Goal: Task Accomplishment & Management: Manage account settings

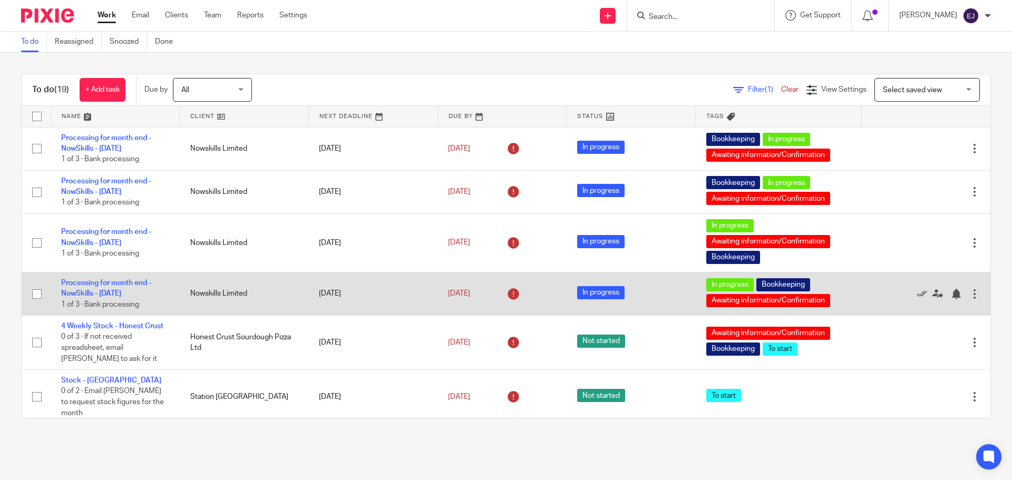
scroll to position [53, 0]
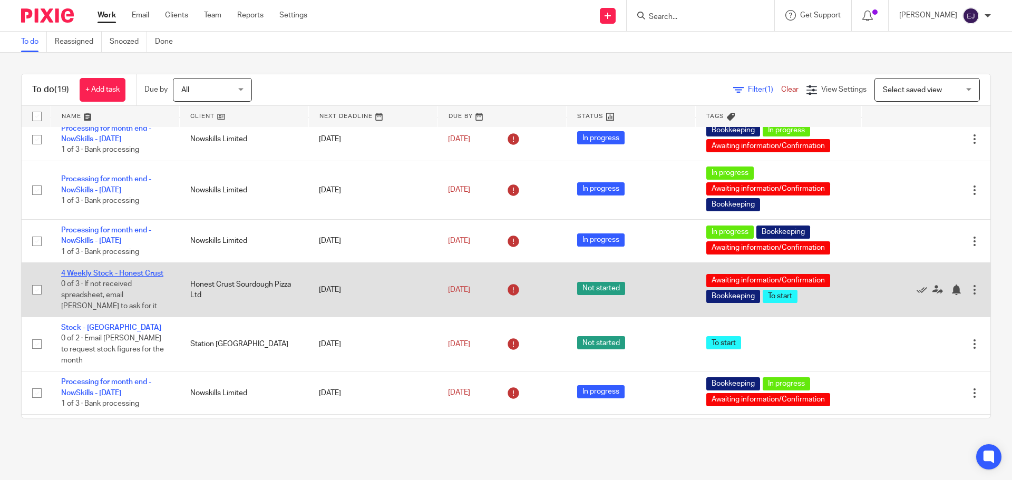
click at [156, 274] on link "4 Weekly Stock - Honest Crust" at bounding box center [112, 273] width 102 height 7
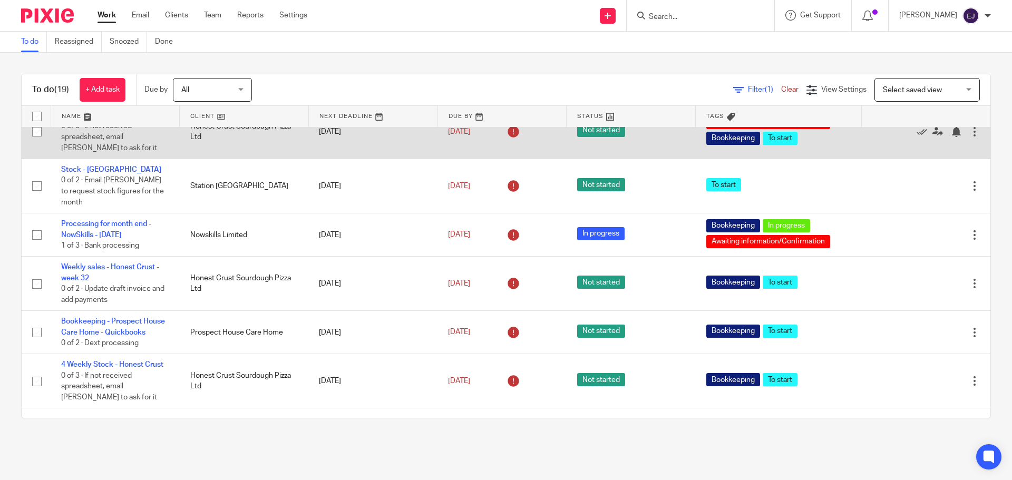
scroll to position [264, 0]
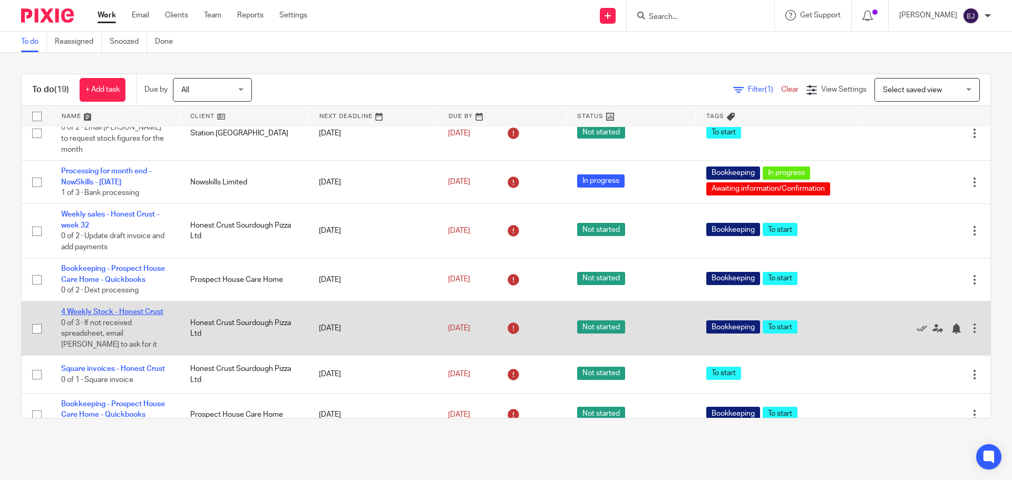
click at [143, 316] on link "4 Weekly Stock - Honest Crust" at bounding box center [112, 311] width 102 height 7
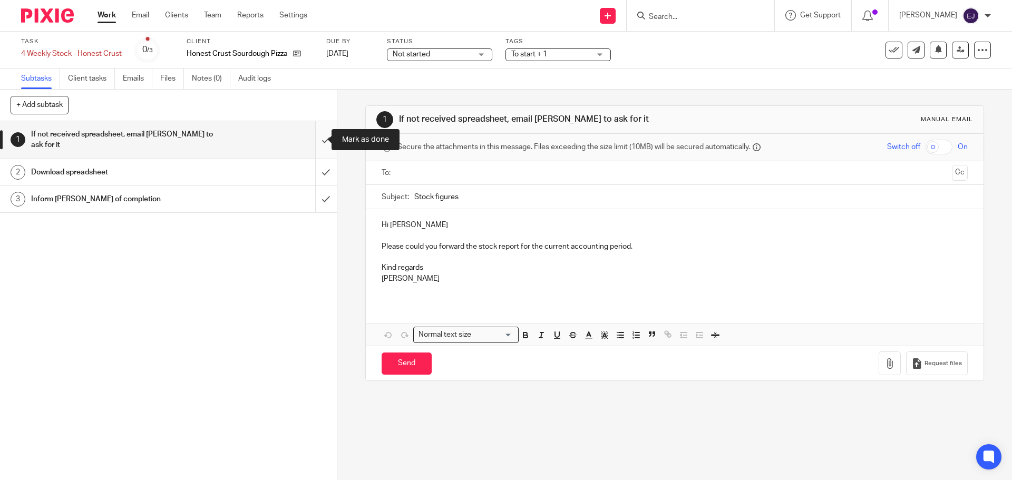
click at [316, 141] on input "submit" at bounding box center [168, 139] width 337 height 37
click at [316, 143] on input "submit" at bounding box center [168, 139] width 337 height 37
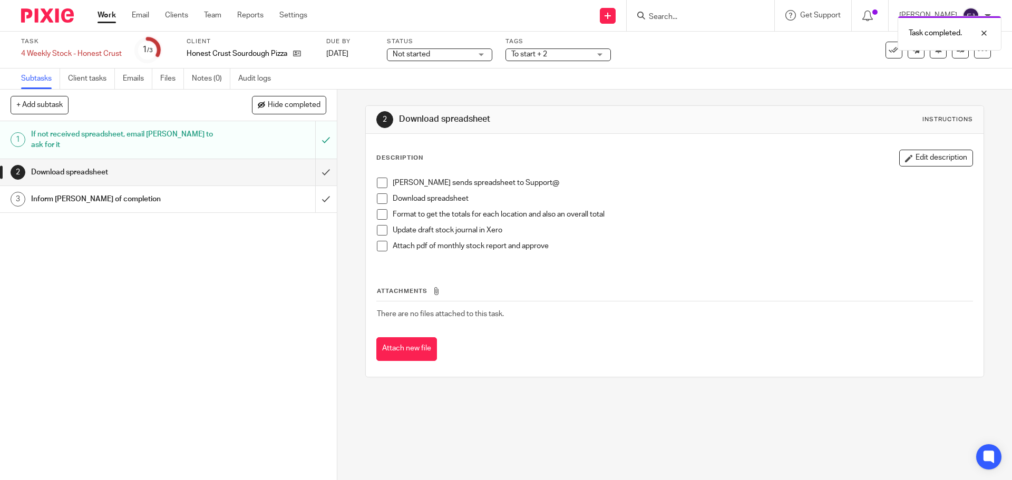
click at [377, 184] on span at bounding box center [382, 183] width 11 height 11
click at [378, 201] on span at bounding box center [382, 198] width 11 height 11
click at [381, 214] on span at bounding box center [382, 214] width 11 height 11
click at [382, 227] on span at bounding box center [382, 230] width 11 height 11
click at [319, 176] on input "submit" at bounding box center [168, 172] width 337 height 26
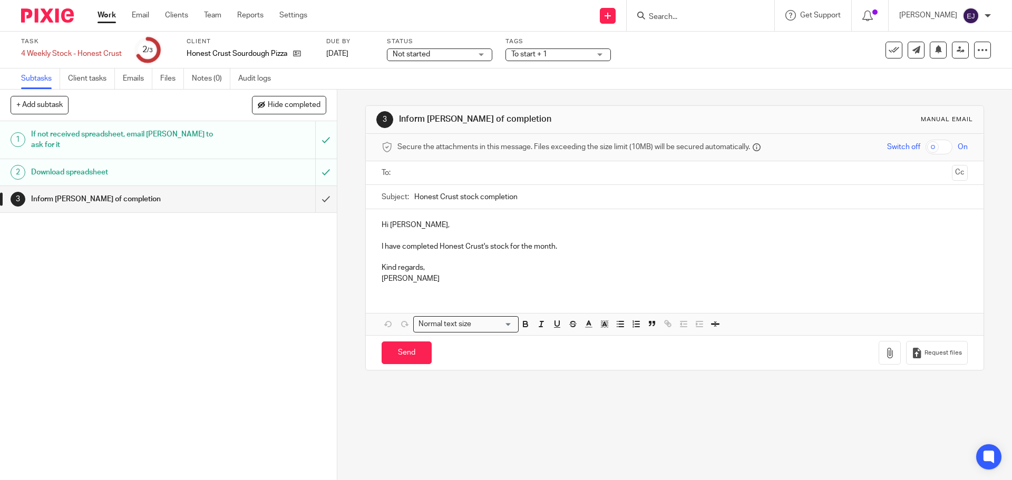
click at [478, 173] on input "text" at bounding box center [674, 173] width 546 height 12
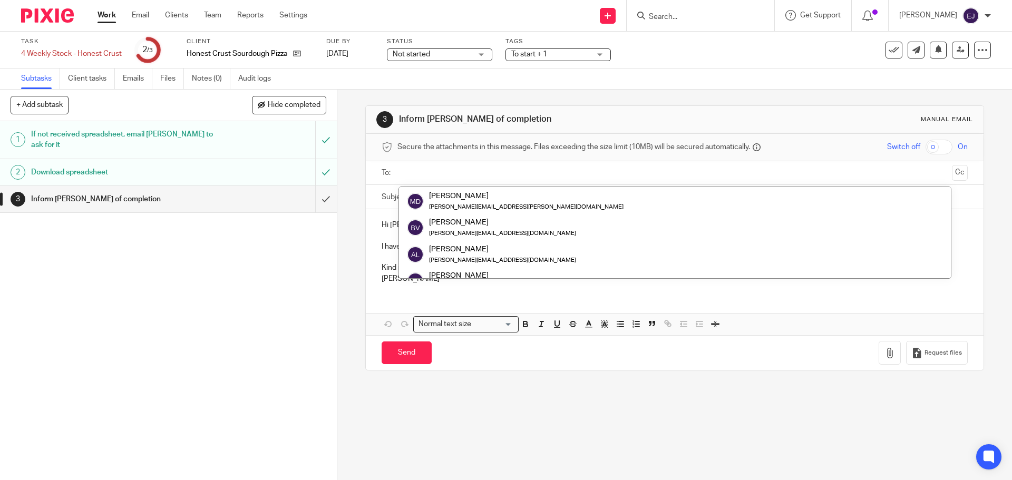
scroll to position [211, 0]
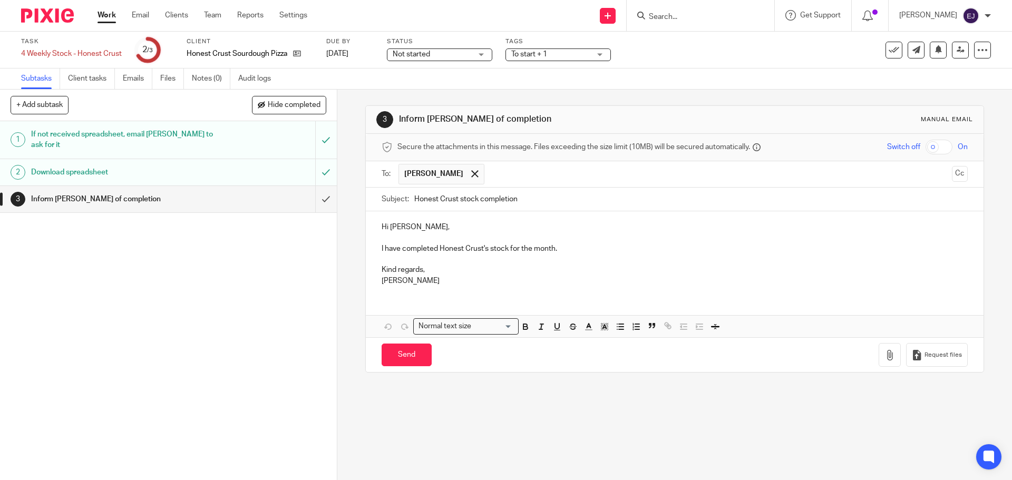
click at [762, 250] on p "I have completed Honest Crust's stock for the month." at bounding box center [675, 249] width 586 height 11
click at [584, 251] on p "I have completed Honest Crust's stock for the month." at bounding box center [675, 249] width 586 height 11
click at [508, 249] on p "I have completed Honest Crust's stock for the month." at bounding box center [675, 249] width 586 height 11
drag, startPoint x: 508, startPoint y: 248, endPoint x: 573, endPoint y: 252, distance: 65.0
click at [571, 251] on p "I have completed Honest Crust's stock for the month." at bounding box center [675, 249] width 586 height 11
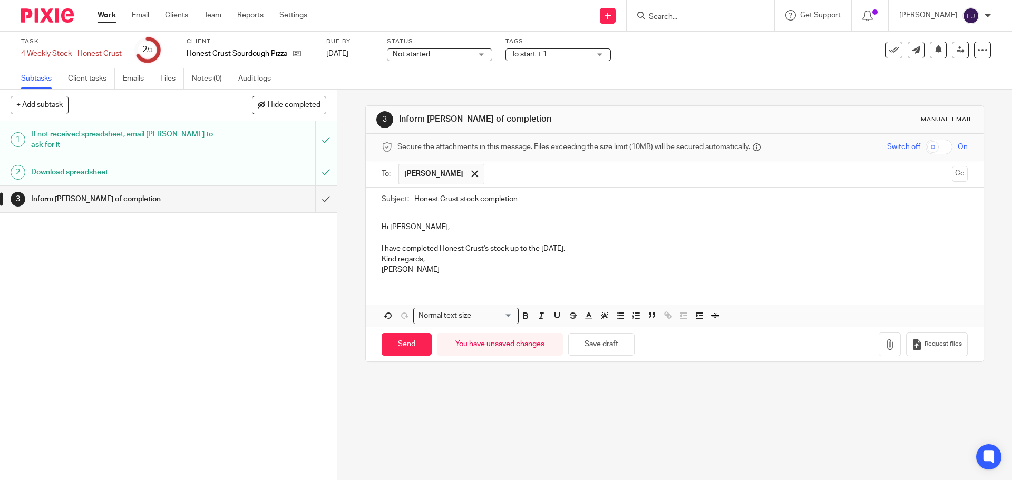
click at [635, 248] on p "I have completed Honest Crust's stock up to the 3rd August." at bounding box center [675, 249] width 586 height 11
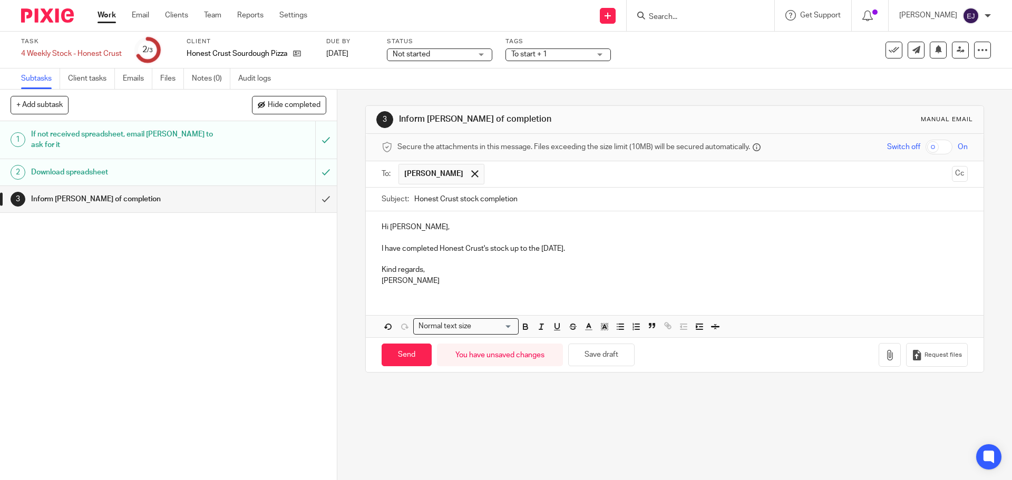
click at [635, 247] on p "I have completed Honest Crust's stock up to the 3rd August." at bounding box center [675, 249] width 586 height 11
click at [557, 266] on p "Kind regards," at bounding box center [675, 270] width 586 height 11
click at [410, 356] on input "Send" at bounding box center [407, 355] width 50 height 23
type input "Sent"
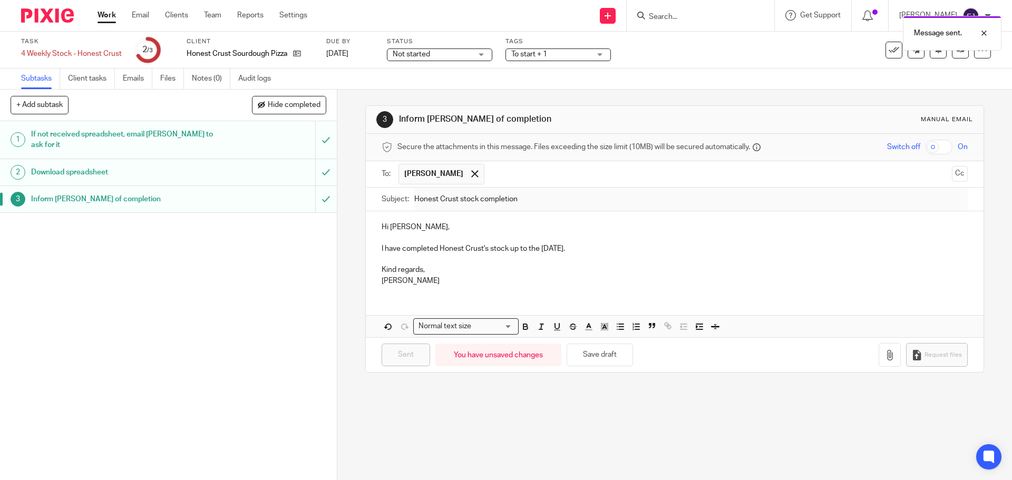
click at [111, 16] on link "Work" at bounding box center [107, 15] width 18 height 11
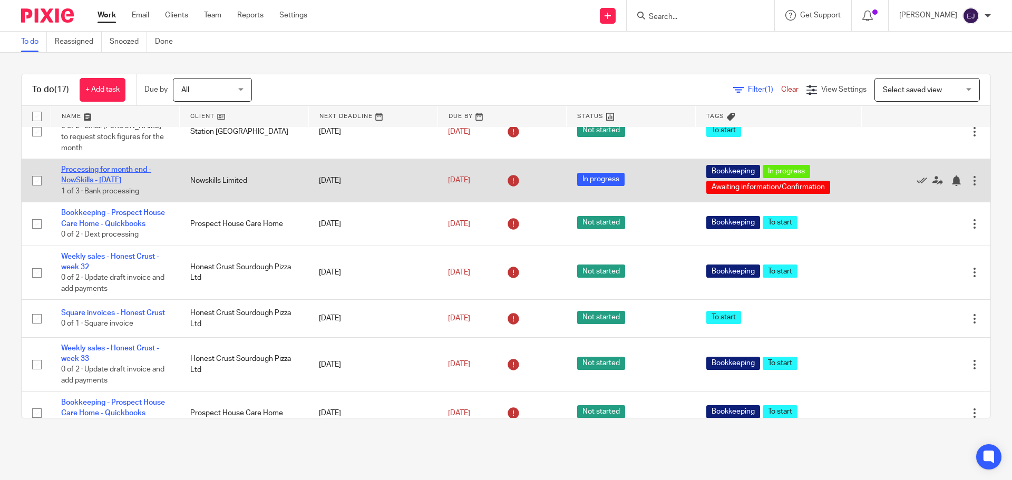
scroll to position [264, 0]
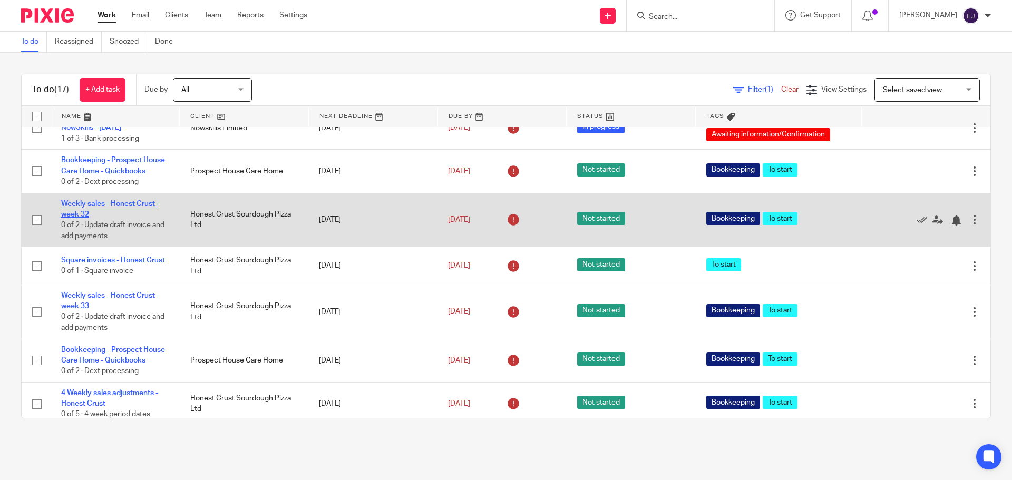
click at [82, 213] on link "Weekly sales - Honest Crust - week 32" at bounding box center [110, 209] width 98 height 18
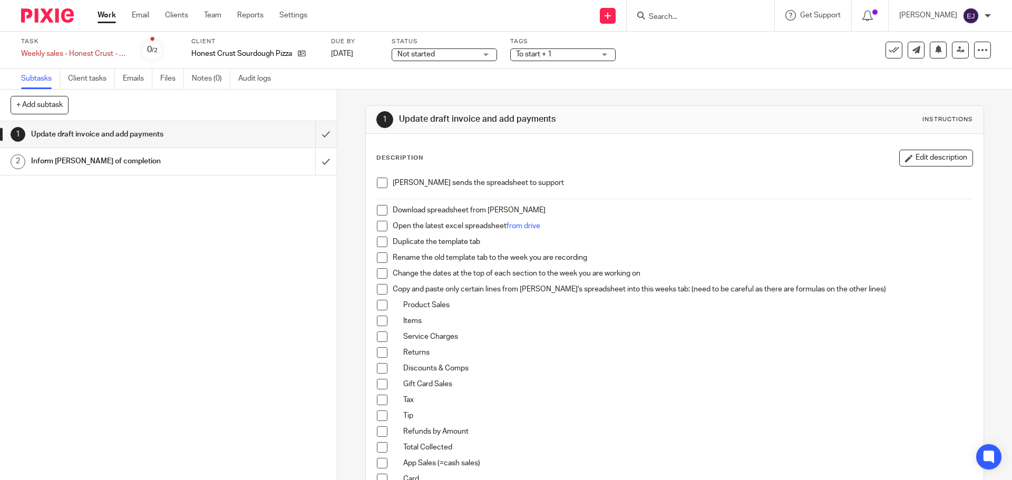
click at [103, 17] on link "Work" at bounding box center [107, 15] width 18 height 11
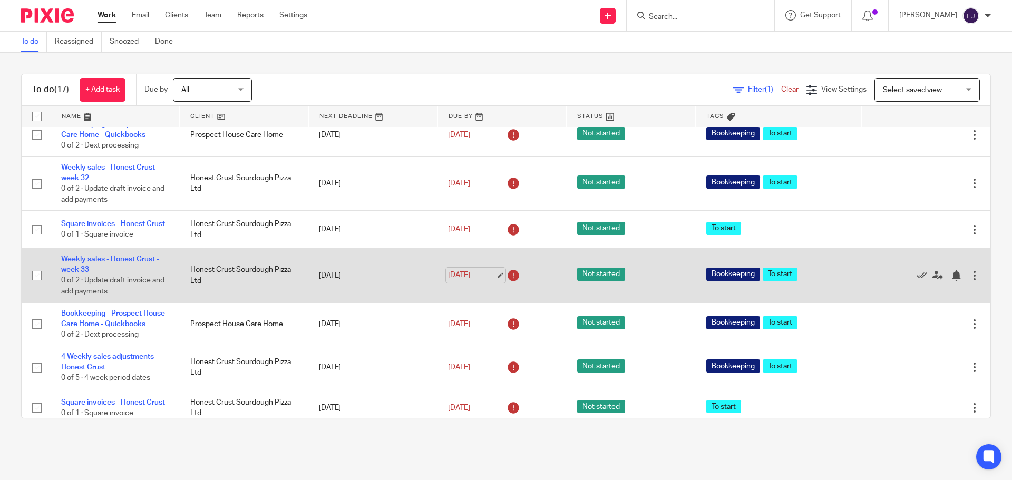
scroll to position [316, 0]
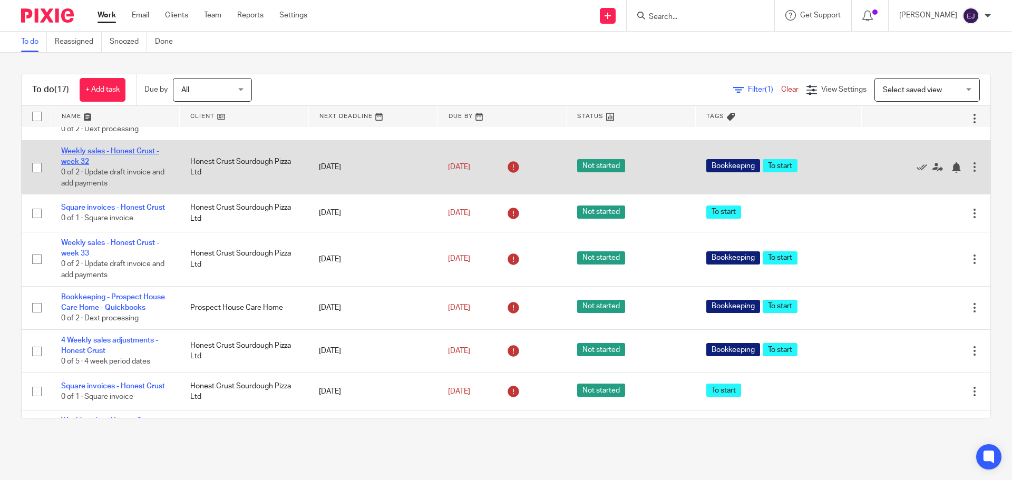
click at [134, 162] on link "Weekly sales - Honest Crust - week 32" at bounding box center [110, 157] width 98 height 18
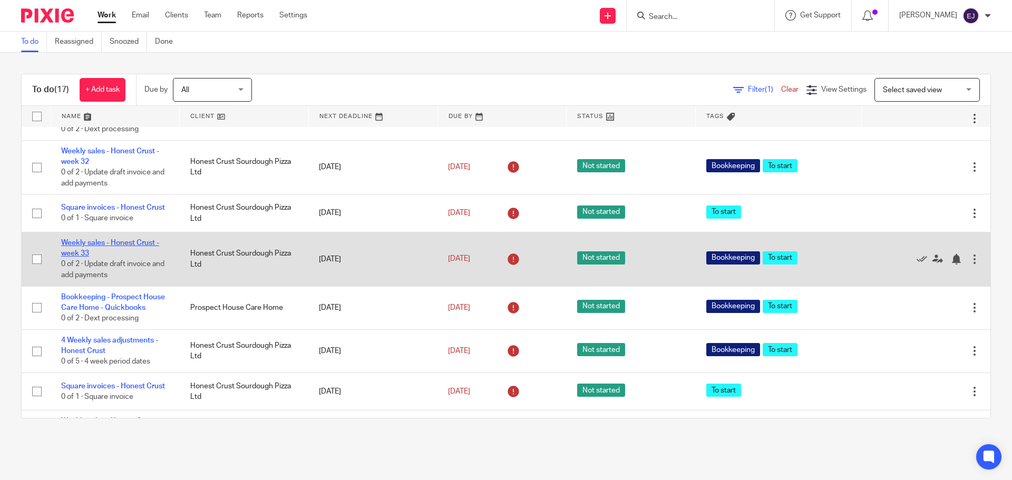
click at [141, 255] on link "Weekly sales - Honest Crust - week 33" at bounding box center [110, 248] width 98 height 18
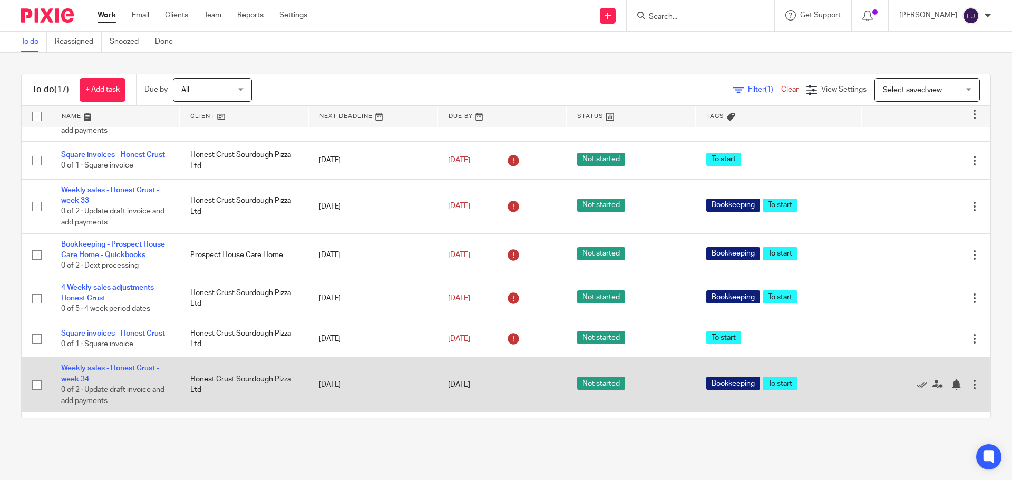
scroll to position [422, 0]
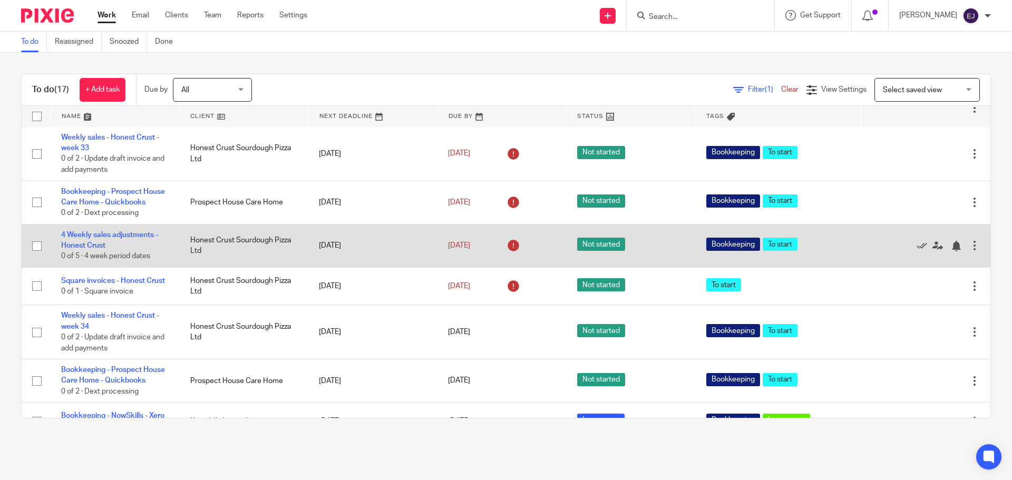
click at [969, 251] on div at bounding box center [974, 245] width 11 height 11
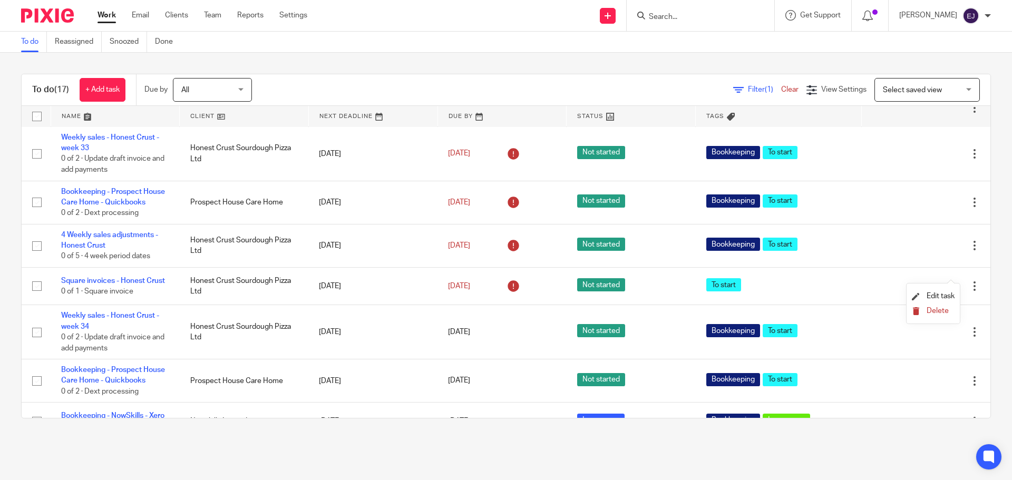
click at [939, 311] on span "Delete" at bounding box center [938, 310] width 22 height 7
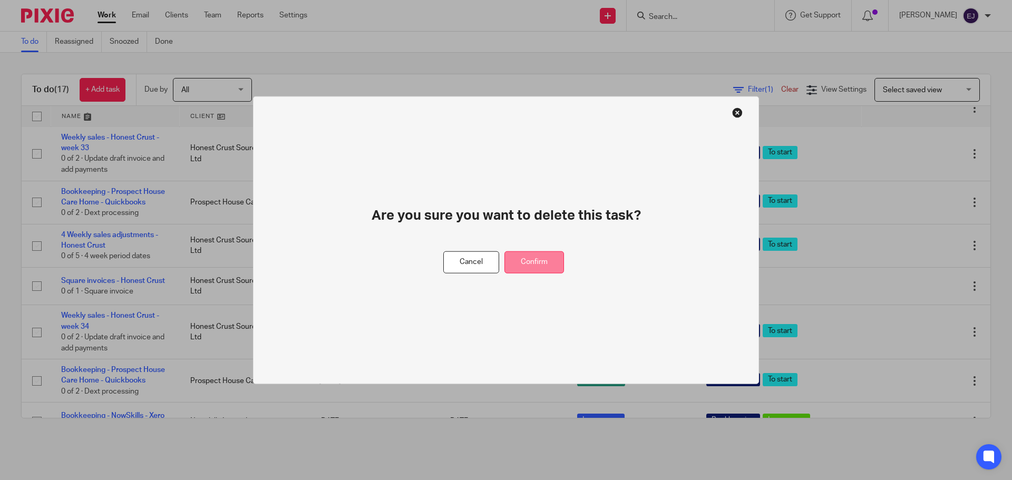
click at [545, 264] on button "Confirm" at bounding box center [534, 262] width 60 height 23
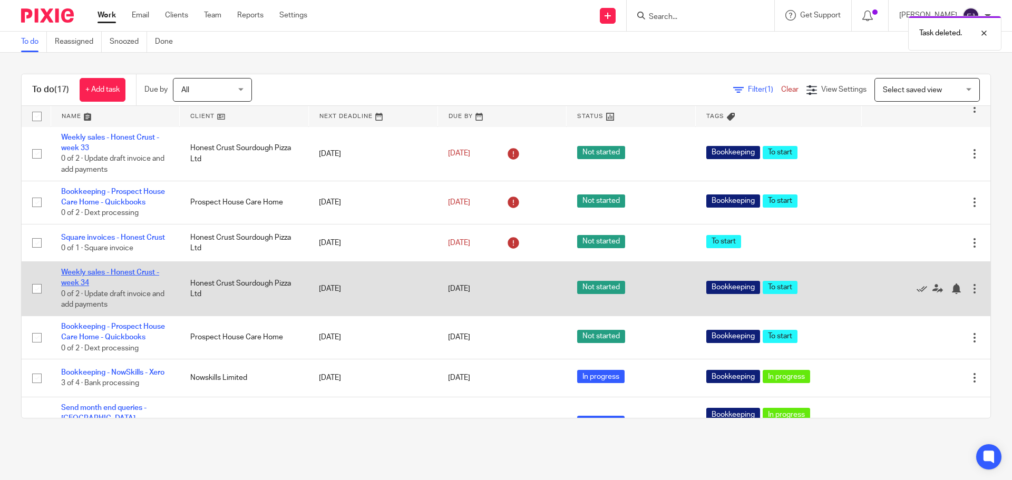
click at [142, 287] on link "Weekly sales - Honest Crust - week 34" at bounding box center [110, 278] width 98 height 18
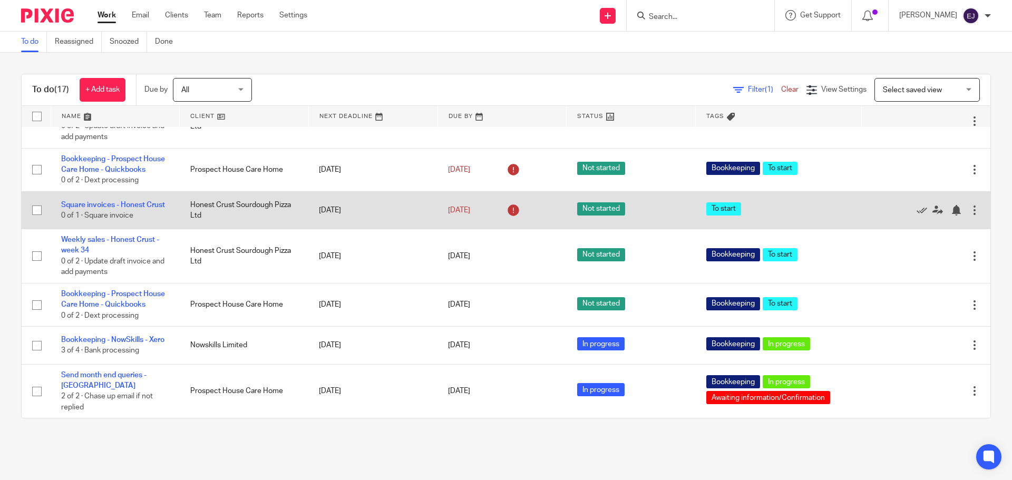
scroll to position [504, 0]
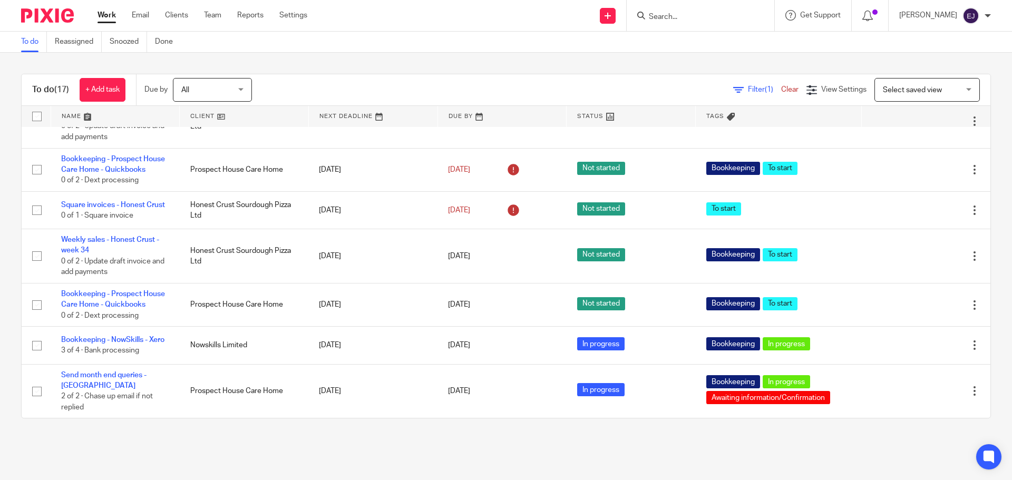
click at [670, 23] on div at bounding box center [701, 15] width 148 height 31
click at [671, 20] on input "Search" at bounding box center [695, 17] width 95 height 9
type input "honest"
click at [770, 42] on link at bounding box center [745, 49] width 198 height 33
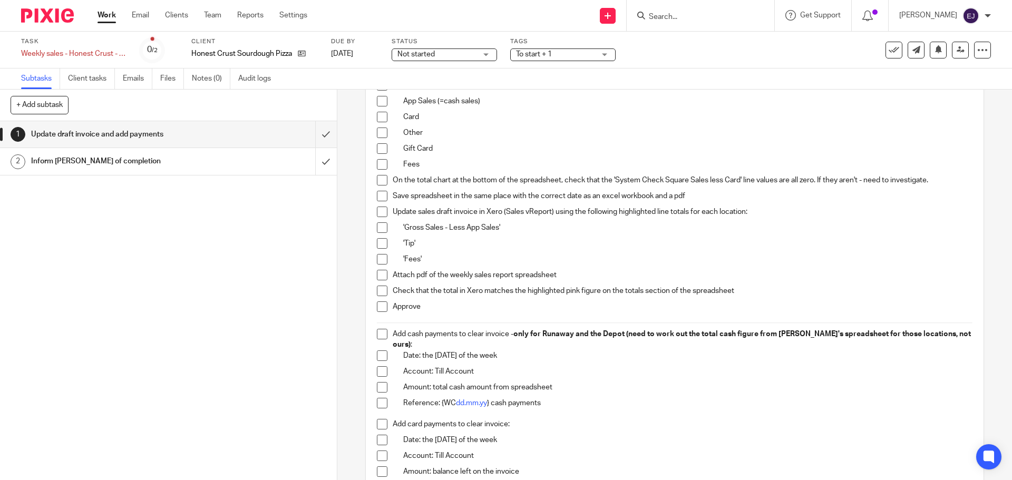
scroll to position [369, 0]
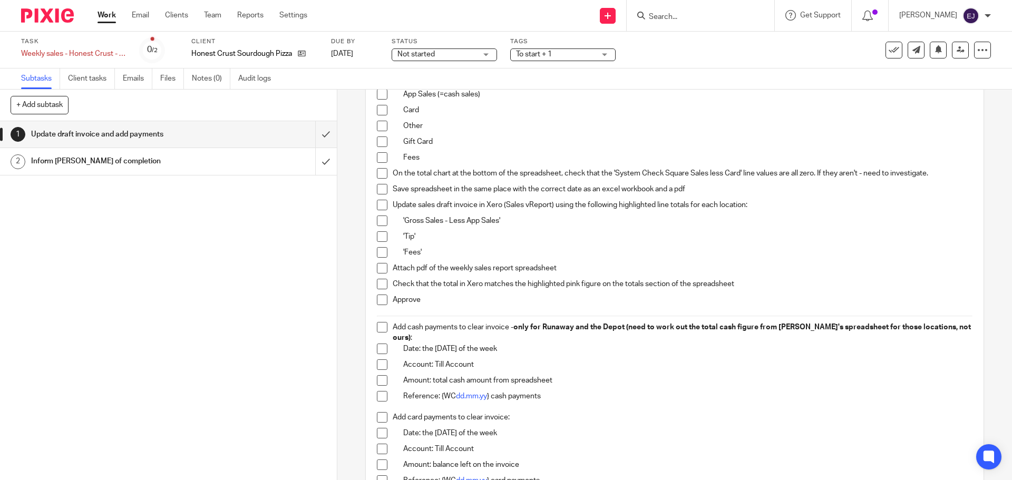
click at [563, 264] on p "Attach pdf of the weekly sales report spreadsheet" at bounding box center [682, 268] width 579 height 11
click at [563, 265] on p "Attach pdf of the weekly sales report spreadsheet" at bounding box center [682, 268] width 579 height 11
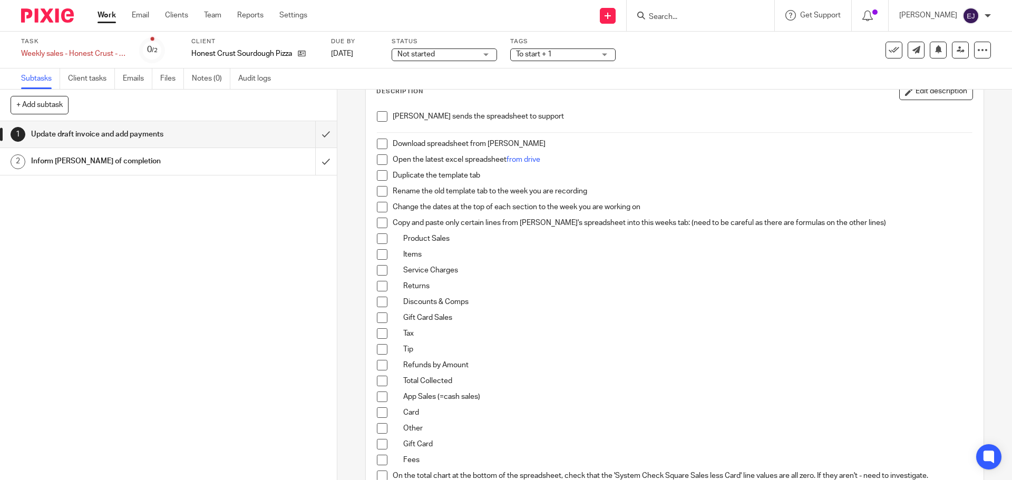
scroll to position [0, 0]
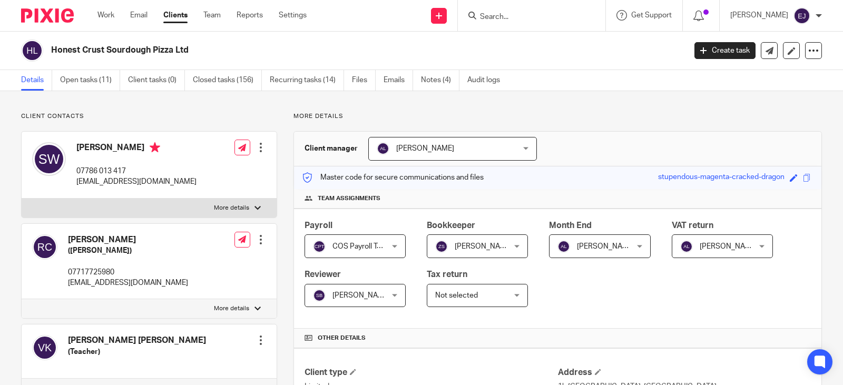
click at [313, 90] on link "Recurring tasks (14)" at bounding box center [307, 80] width 74 height 21
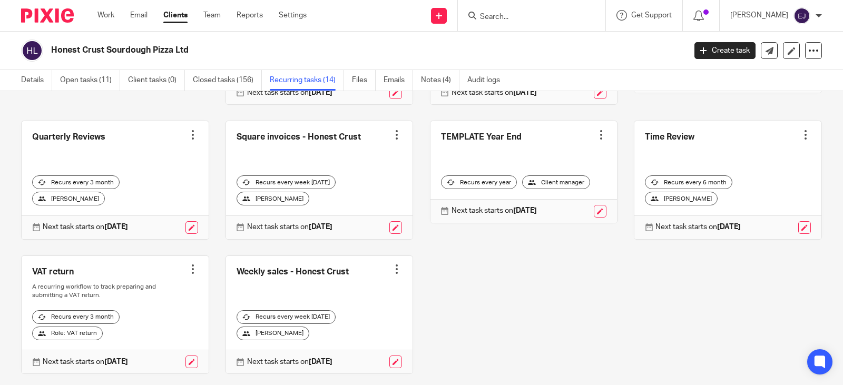
scroll to position [305, 0]
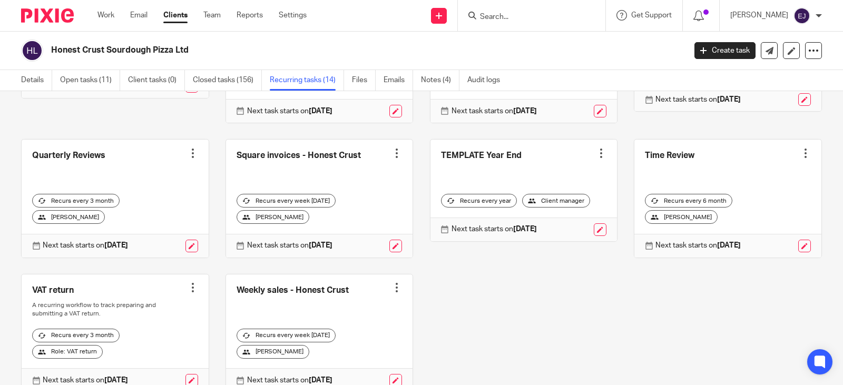
click at [351, 158] on link at bounding box center [319, 199] width 187 height 118
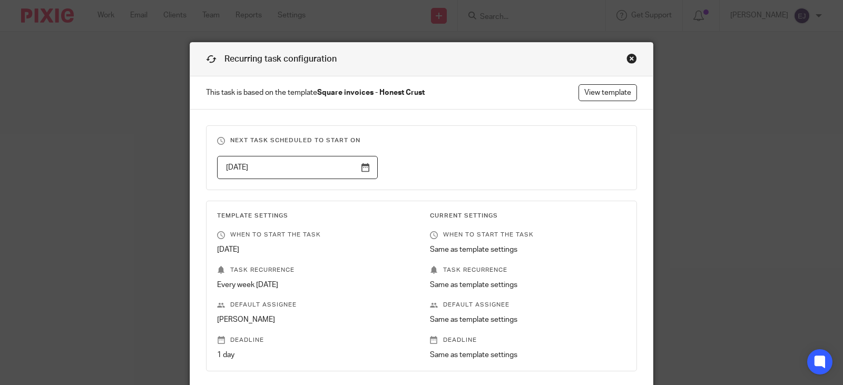
click at [627, 57] on div "Close this dialog window" at bounding box center [632, 58] width 11 height 11
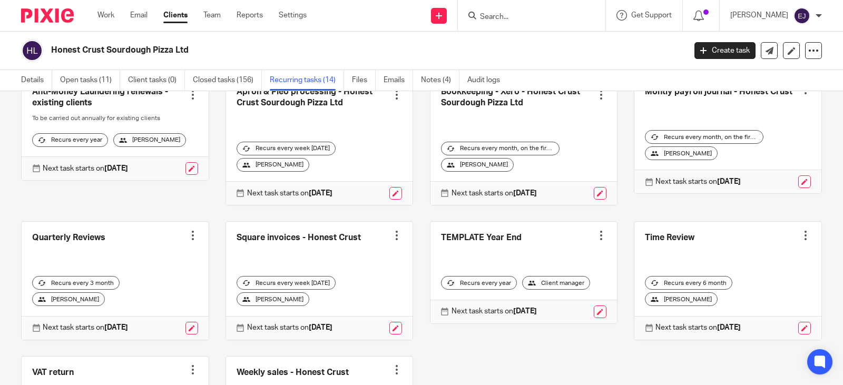
scroll to position [199, 0]
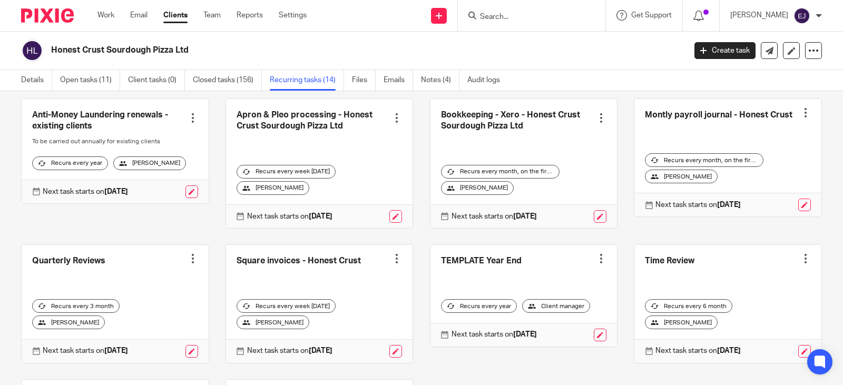
click at [320, 262] on link at bounding box center [319, 304] width 187 height 118
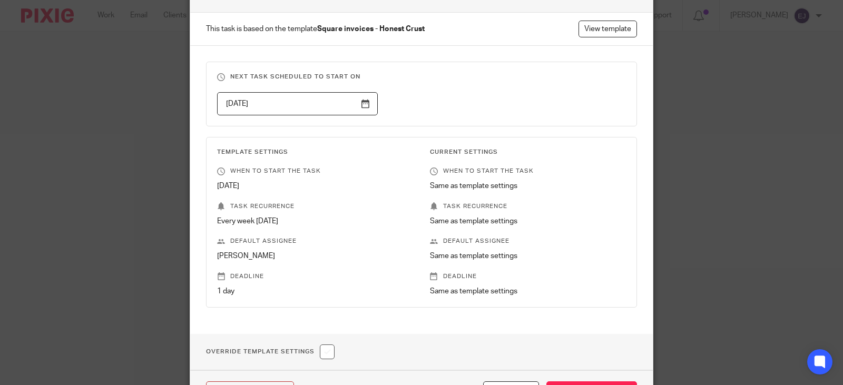
scroll to position [136, 0]
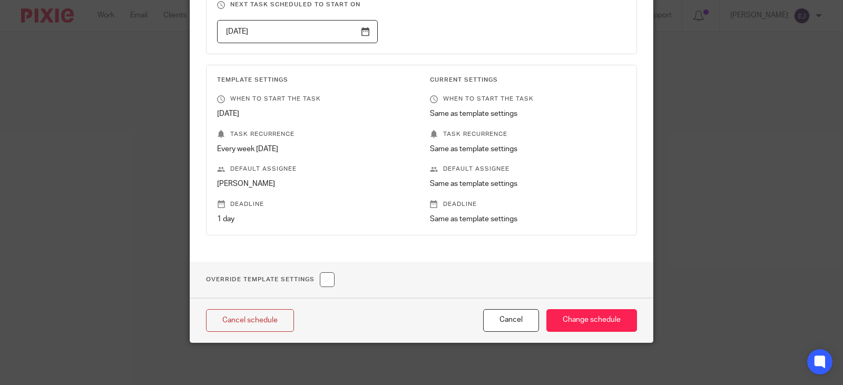
click at [325, 279] on input "checkbox" at bounding box center [327, 280] width 15 height 15
checkbox input "true"
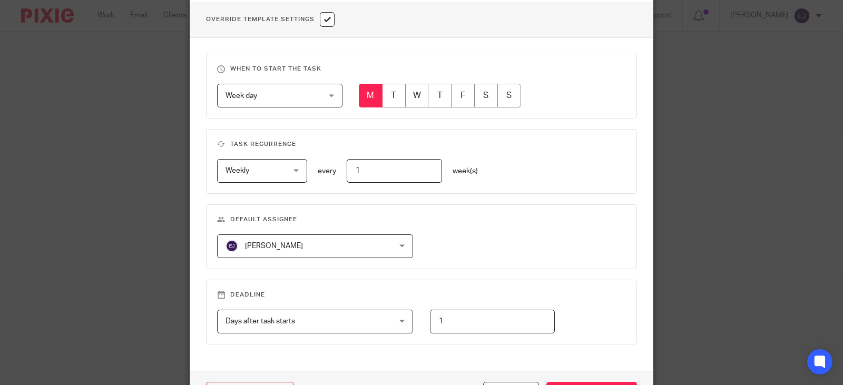
scroll to position [400, 0]
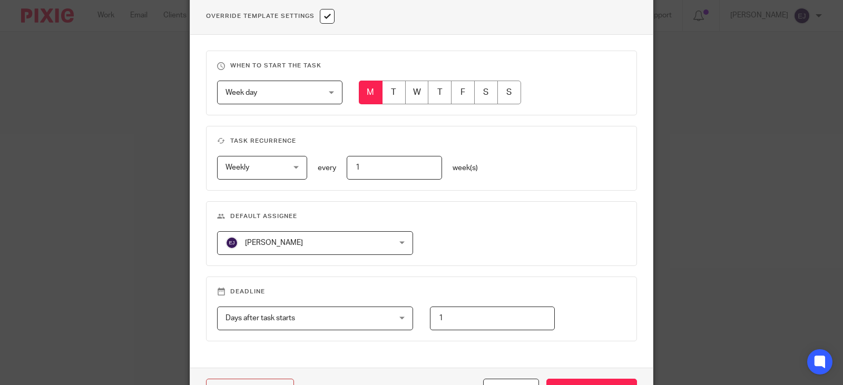
click at [320, 252] on span "[PERSON_NAME]" at bounding box center [301, 243] width 150 height 22
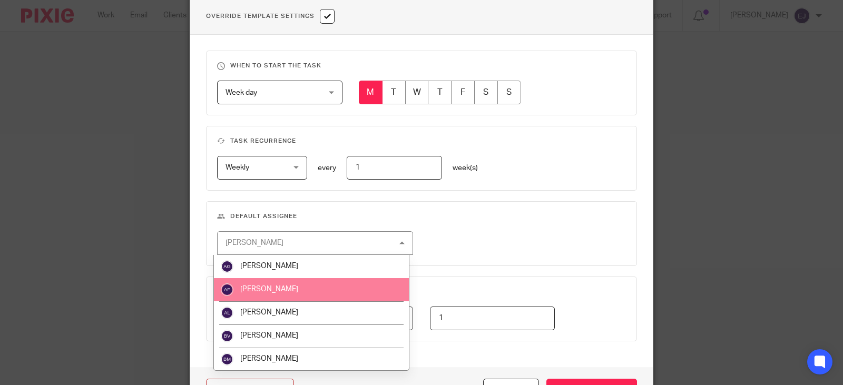
click at [333, 285] on li "Amy Figg" at bounding box center [311, 289] width 195 height 23
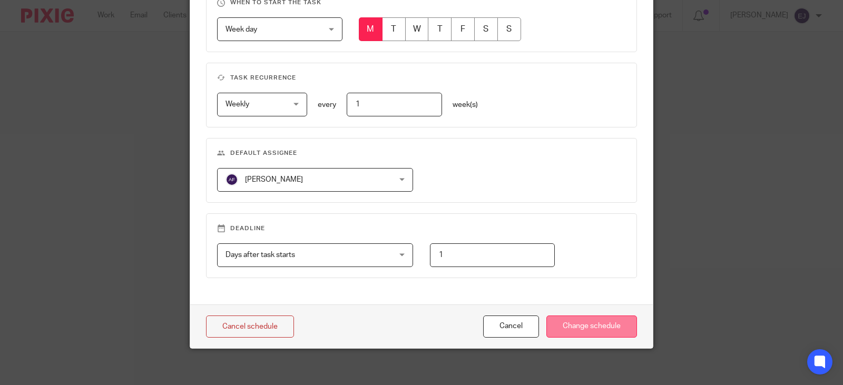
scroll to position [469, 0]
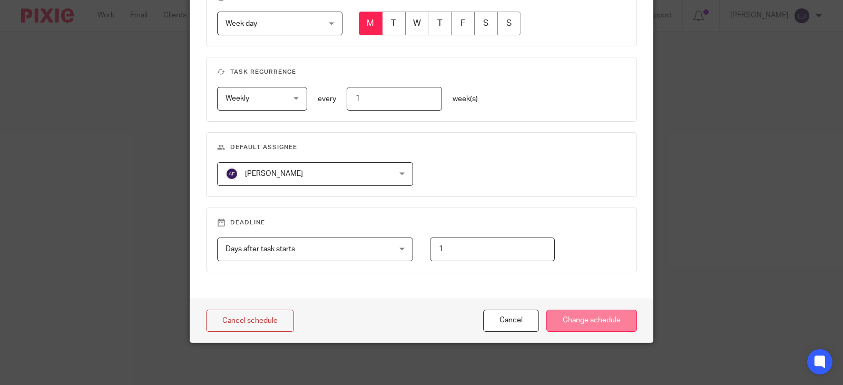
click at [560, 323] on input "Change schedule" at bounding box center [592, 321] width 91 height 23
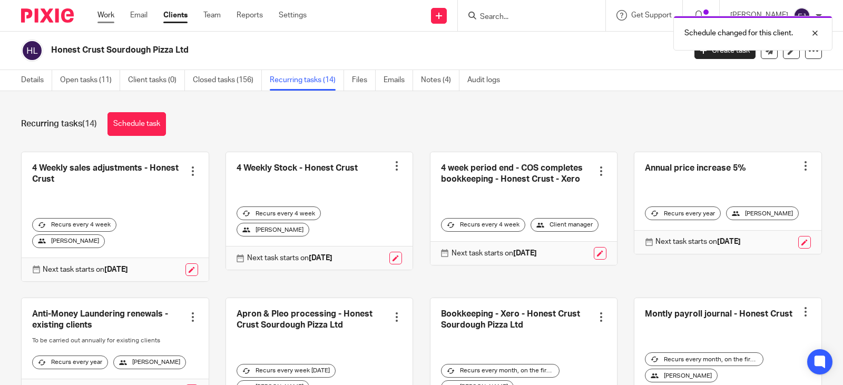
click at [103, 12] on link "Work" at bounding box center [106, 15] width 17 height 11
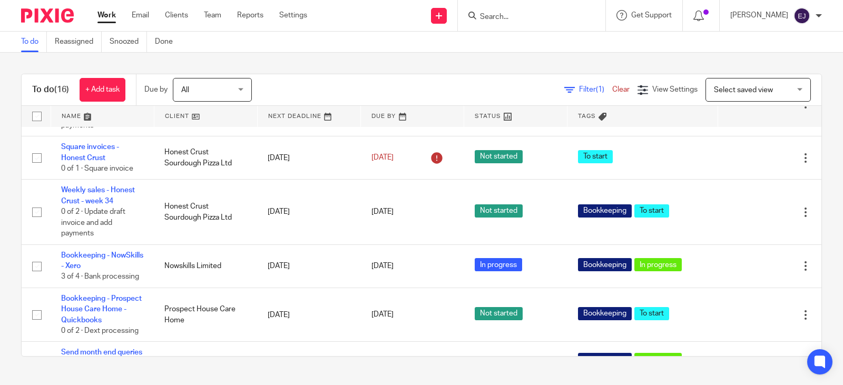
scroll to position [633, 0]
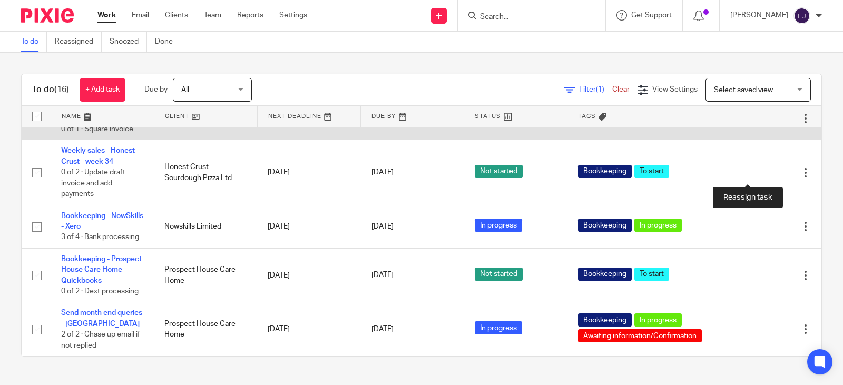
click at [764, 124] on icon at bounding box center [769, 118] width 11 height 11
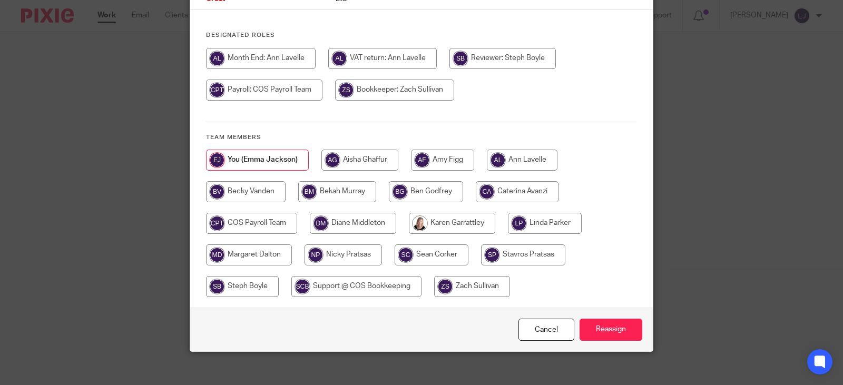
scroll to position [129, 0]
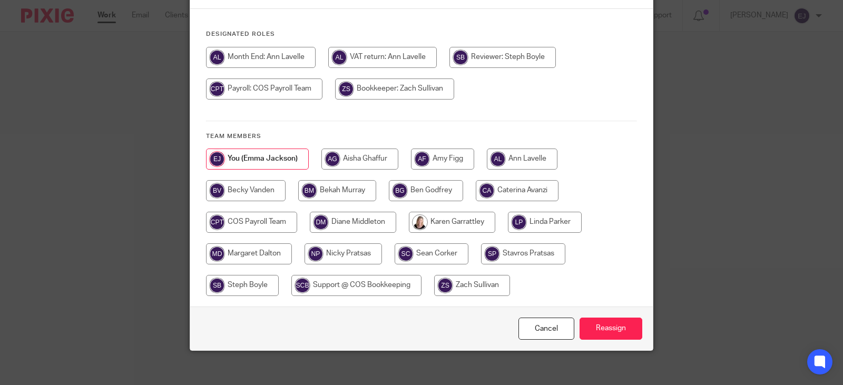
click at [442, 152] on input "radio" at bounding box center [442, 159] width 63 height 21
radio input "true"
click at [613, 318] on input "Reassign" at bounding box center [611, 329] width 63 height 23
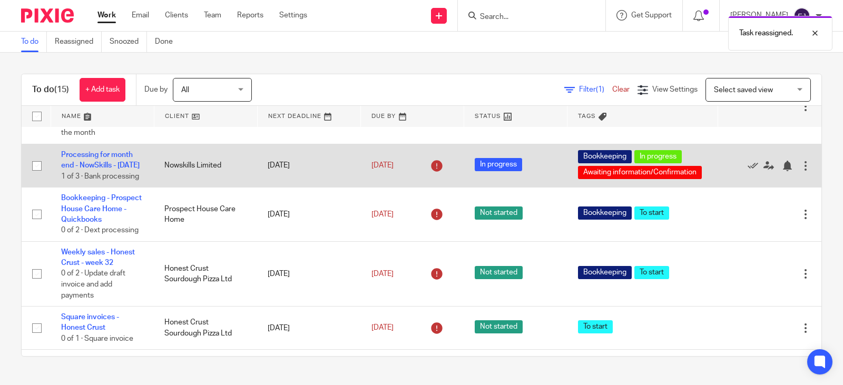
scroll to position [264, 0]
